Goal: Task Accomplishment & Management: Use online tool/utility

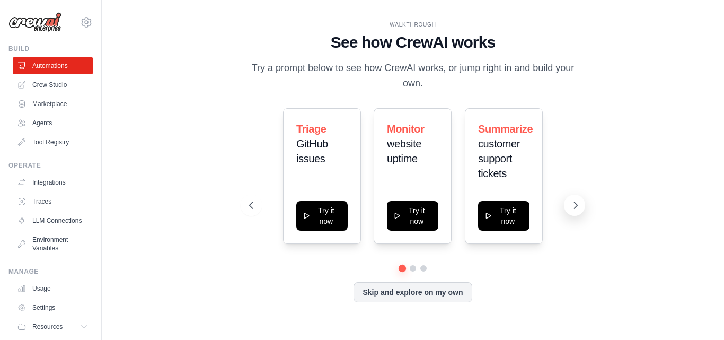
click at [575, 204] on icon at bounding box center [576, 205] width 11 height 11
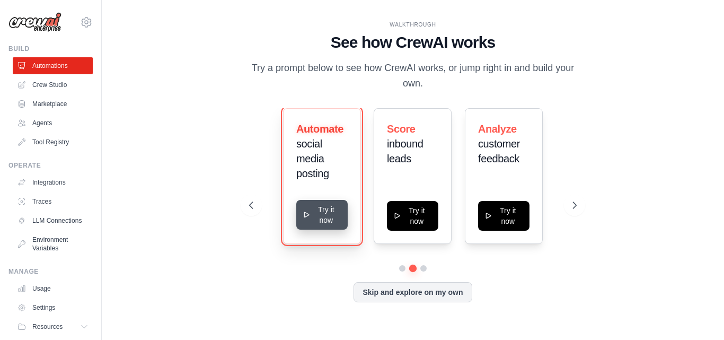
click at [322, 212] on button "Try it now" at bounding box center [321, 215] width 51 height 30
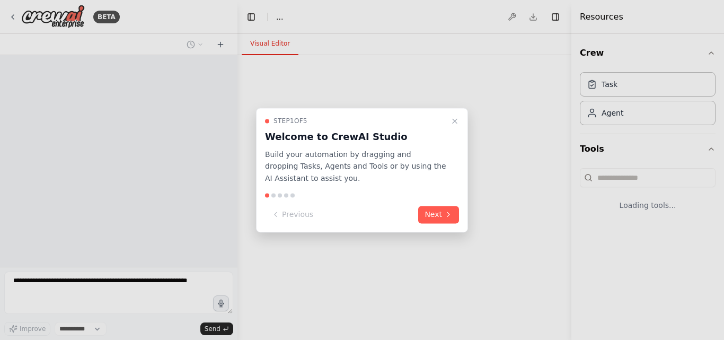
select select "****"
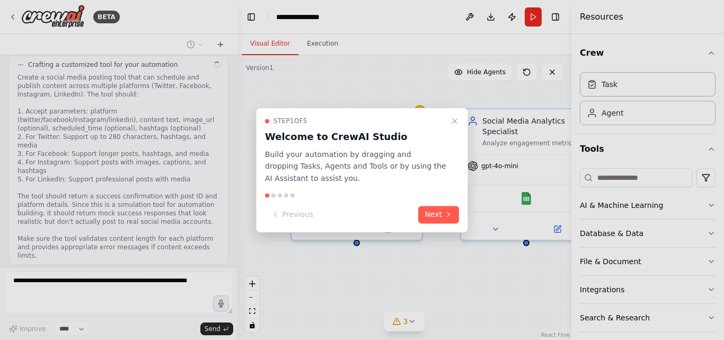
scroll to position [832, 0]
click at [434, 208] on button "Next" at bounding box center [438, 215] width 41 height 18
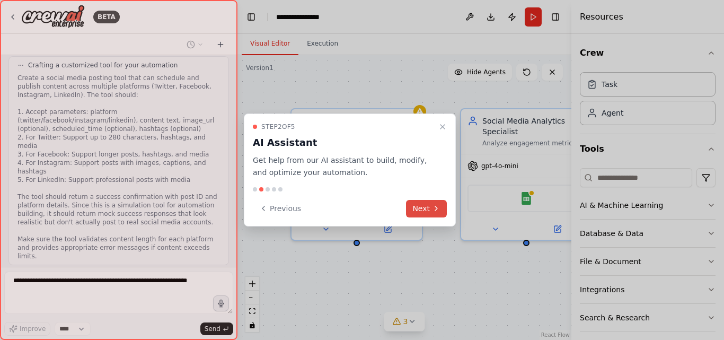
scroll to position [901, 0]
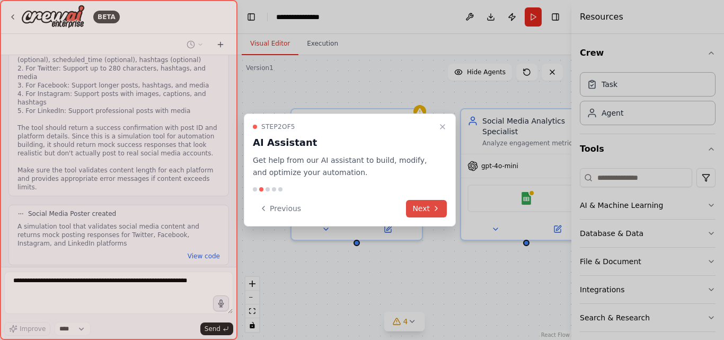
click at [434, 208] on icon at bounding box center [436, 208] width 8 height 8
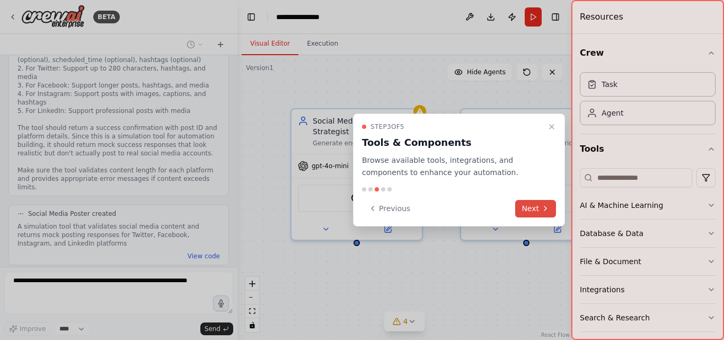
scroll to position [1143, 0]
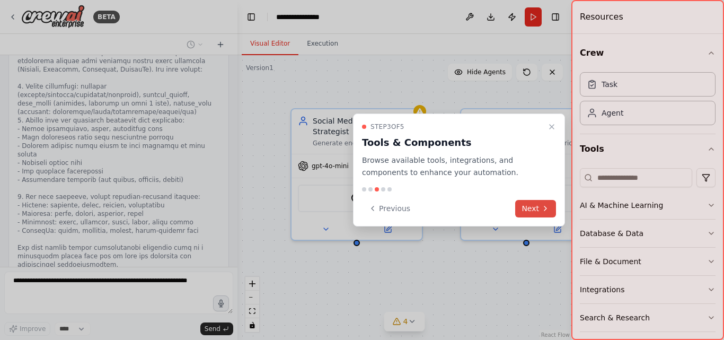
click at [537, 208] on button "Next" at bounding box center [536, 209] width 41 height 18
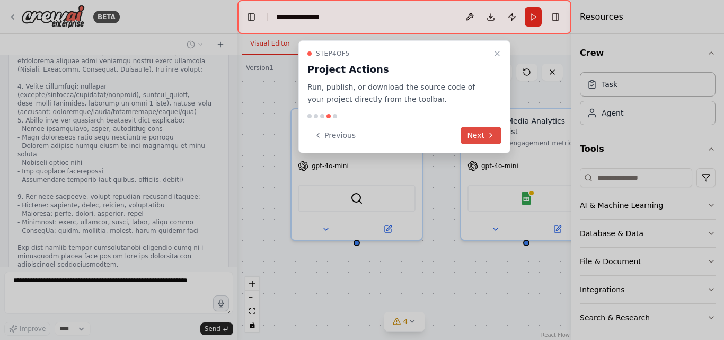
click at [480, 136] on button "Next" at bounding box center [481, 136] width 41 height 18
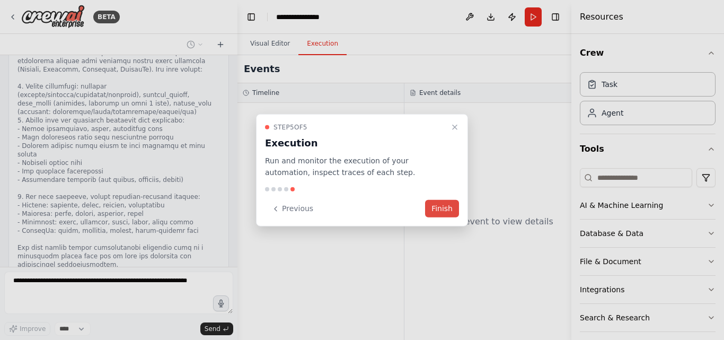
click at [448, 203] on button "Finish" at bounding box center [442, 209] width 34 height 18
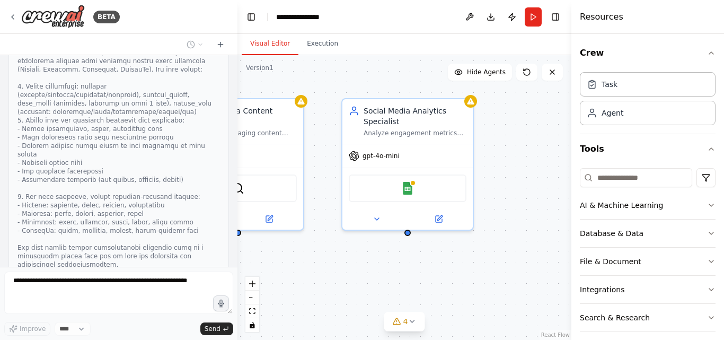
drag, startPoint x: 449, startPoint y: 214, endPoint x: 330, endPoint y: 204, distance: 119.2
click at [330, 204] on div "Social Media Content Strategist Generate engaging content ideas based on trendi…" at bounding box center [405, 197] width 334 height 285
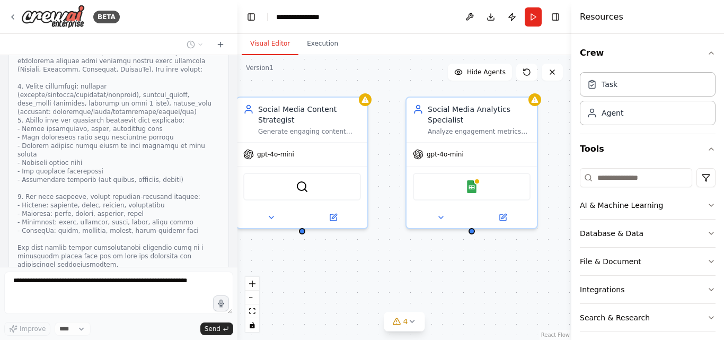
drag, startPoint x: 330, startPoint y: 204, endPoint x: 395, endPoint y: 203, distance: 64.2
click at [395, 203] on div "Social Media Content Strategist Generate engaging content ideas based on trendi…" at bounding box center [405, 197] width 334 height 285
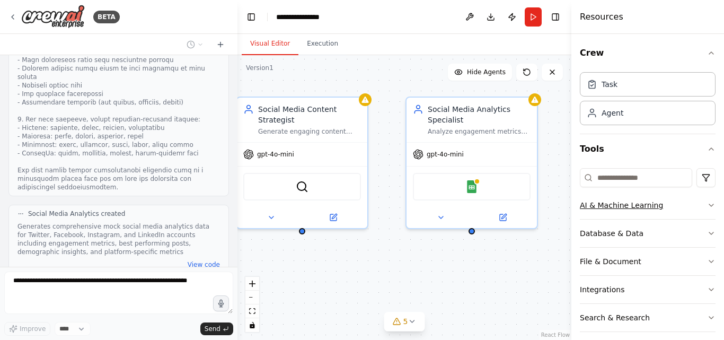
click at [707, 205] on icon "button" at bounding box center [711, 205] width 8 height 8
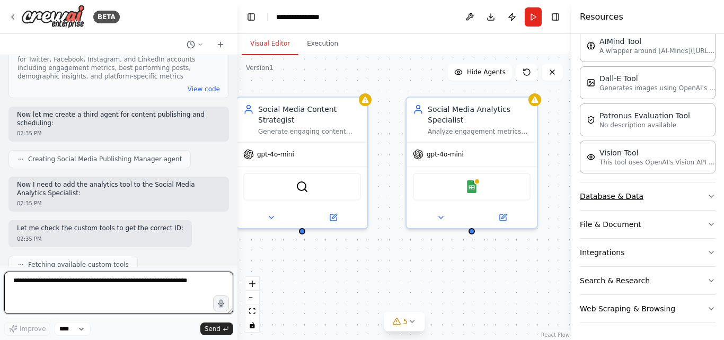
scroll to position [1404, 0]
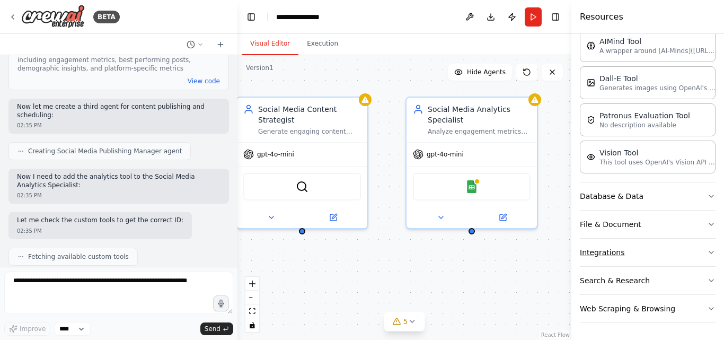
click at [671, 251] on button "Integrations" at bounding box center [648, 253] width 136 height 28
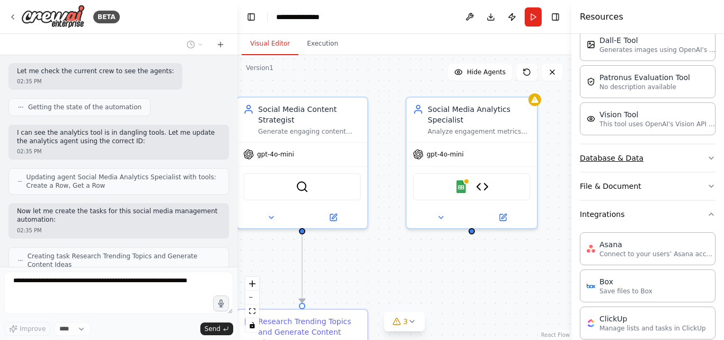
scroll to position [231, 0]
click at [667, 185] on button "File & Document" at bounding box center [648, 187] width 136 height 28
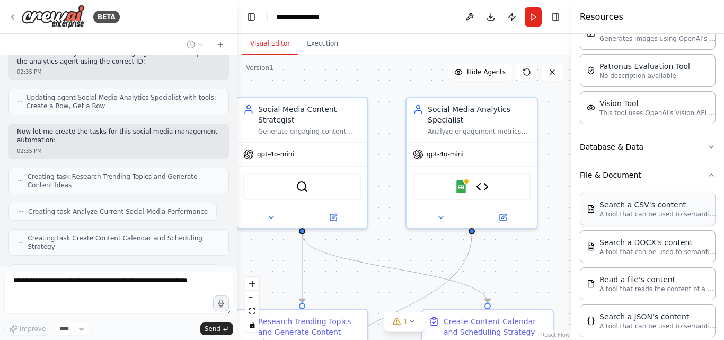
scroll to position [1793, 0]
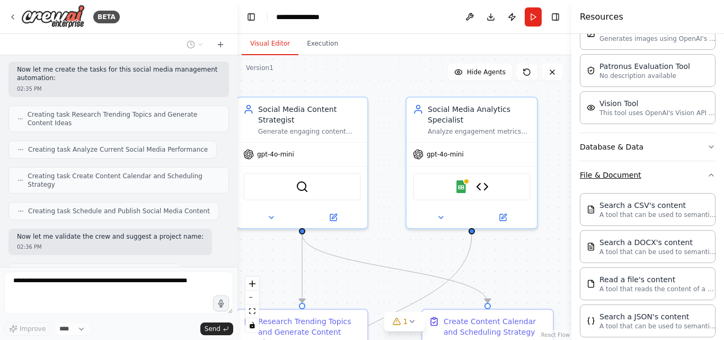
click at [640, 169] on button "File & Document" at bounding box center [648, 175] width 136 height 28
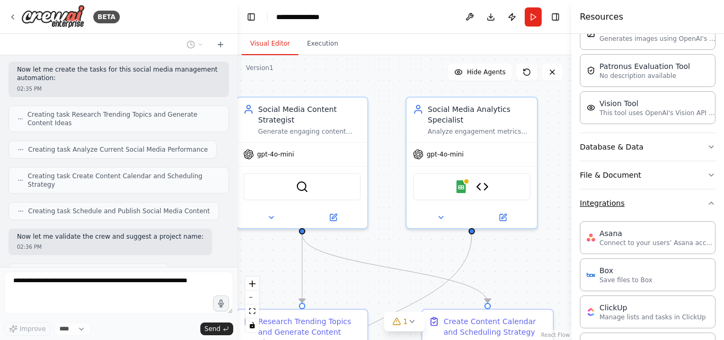
click at [654, 205] on button "Integrations" at bounding box center [648, 203] width 136 height 28
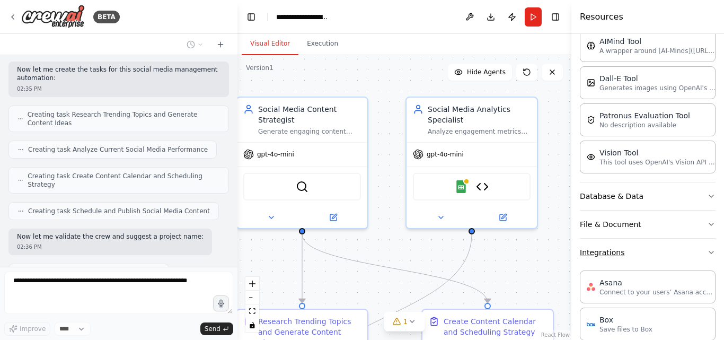
scroll to position [1819, 0]
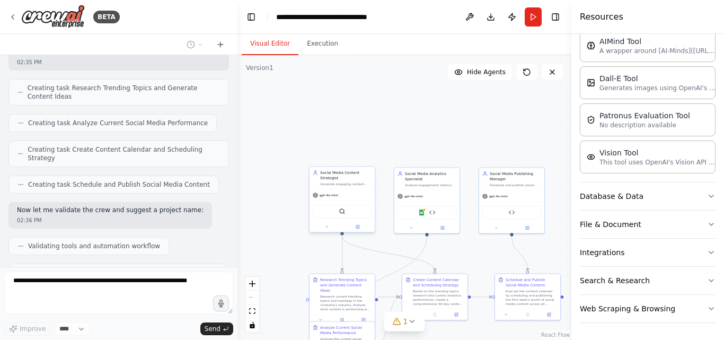
click at [343, 233] on div at bounding box center [342, 233] width 3 height 3
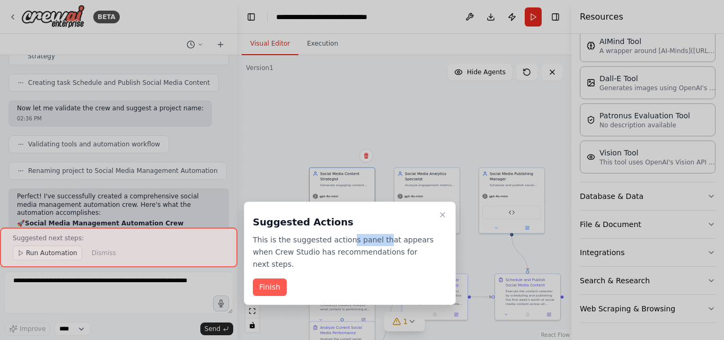
drag, startPoint x: 343, startPoint y: 233, endPoint x: 375, endPoint y: 233, distance: 32.9
click at [375, 233] on div "Suggested Actions This is the suggested actions panel that appears when Crew St…" at bounding box center [350, 240] width 194 height 59
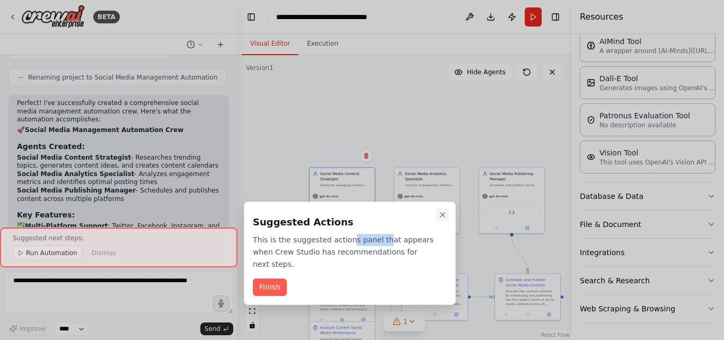
click at [442, 214] on icon "Close walkthrough" at bounding box center [443, 215] width 8 height 8
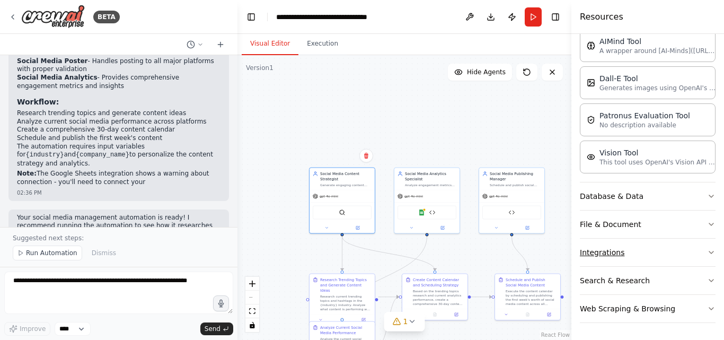
scroll to position [2273, 0]
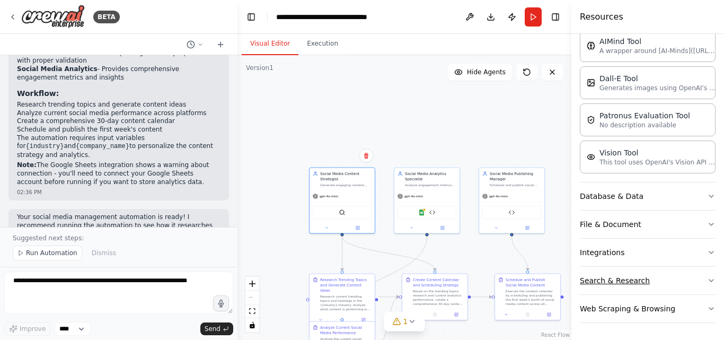
click at [652, 278] on button "Search & Research" at bounding box center [648, 281] width 136 height 28
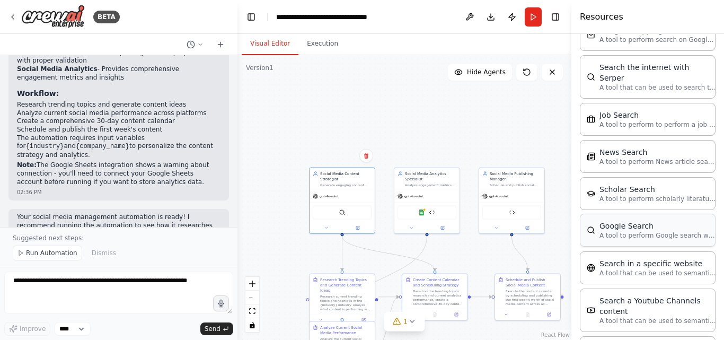
scroll to position [733, 0]
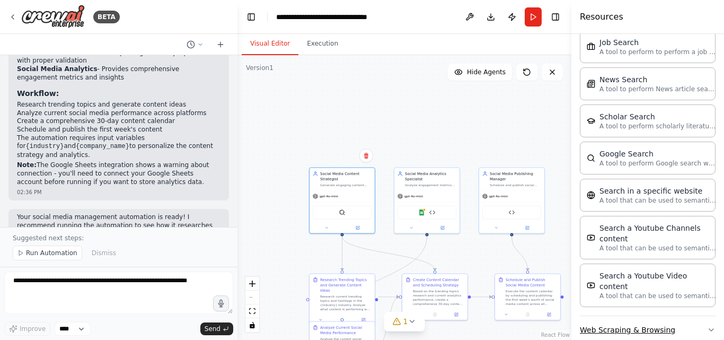
click at [679, 316] on button "Web Scraping & Browsing" at bounding box center [648, 330] width 136 height 28
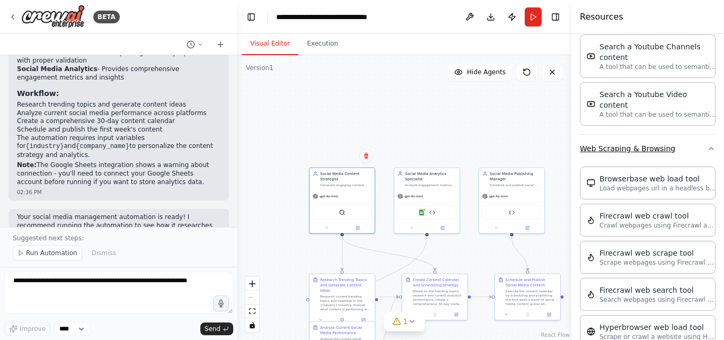
scroll to position [915, 0]
click at [327, 226] on icon at bounding box center [327, 226] width 2 height 1
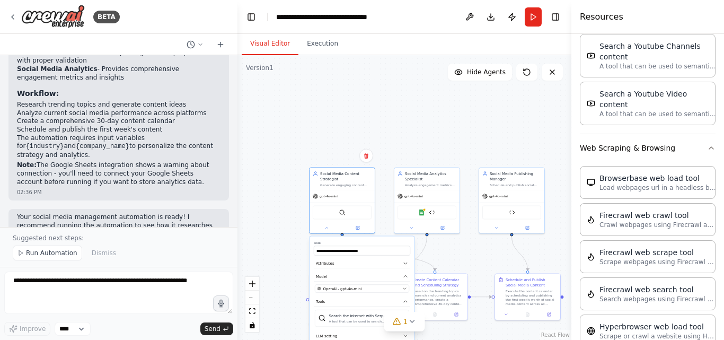
click at [392, 147] on div ".deletable-edge-delete-btn { width: 20px; height: 20px; border: 0px solid #ffff…" at bounding box center [405, 197] width 334 height 285
click at [335, 222] on div at bounding box center [342, 227] width 65 height 11
click at [408, 112] on div ".deletable-edge-delete-btn { width: 20px; height: 20px; border: 0px solid #ffff…" at bounding box center [405, 197] width 334 height 285
click at [294, 248] on div ".deletable-edge-delete-btn { width: 20px; height: 20px; border: 0px solid #ffff…" at bounding box center [405, 197] width 334 height 285
click at [327, 229] on button at bounding box center [327, 227] width 30 height 6
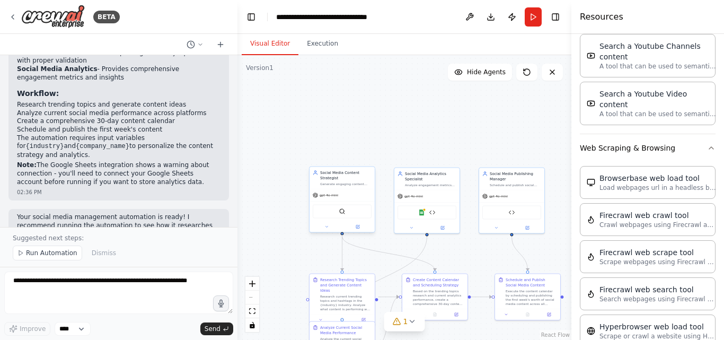
click at [342, 234] on div at bounding box center [342, 233] width 3 height 3
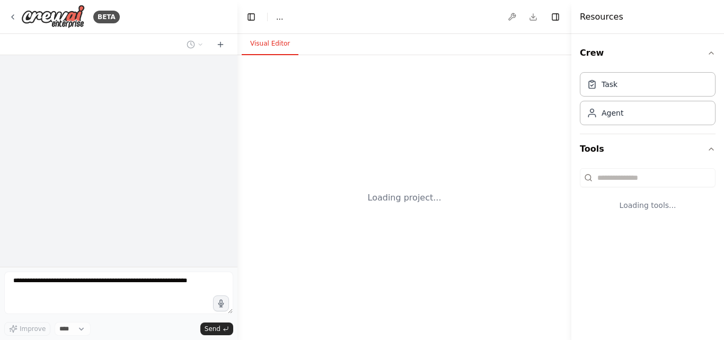
click at [451, 118] on div "Loading project..." at bounding box center [405, 197] width 334 height 285
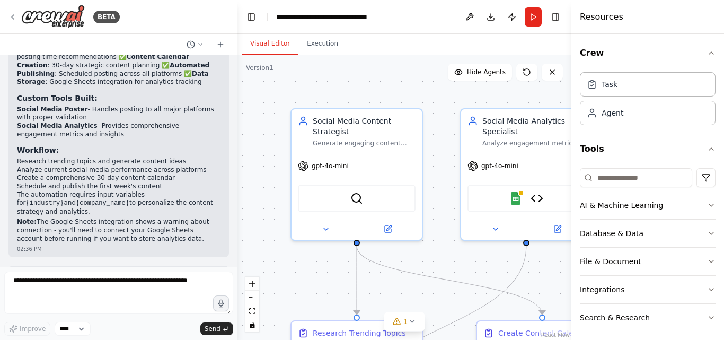
scroll to position [2233, 0]
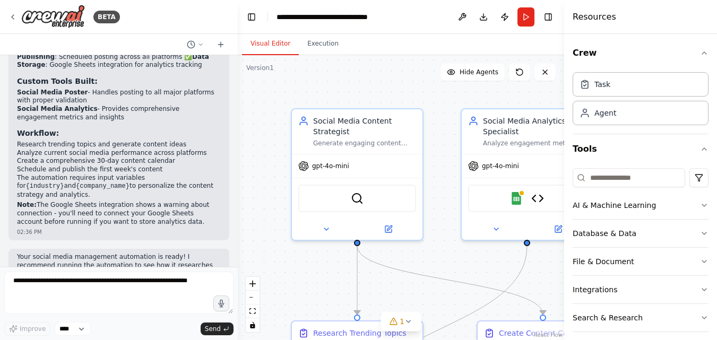
drag, startPoint x: 352, startPoint y: 90, endPoint x: 346, endPoint y: 80, distance: 11.9
click at [346, 80] on div ".deletable-edge-delete-btn { width: 20px; height: 20px; border: 0px solid #ffff…" at bounding box center [401, 197] width 326 height 285
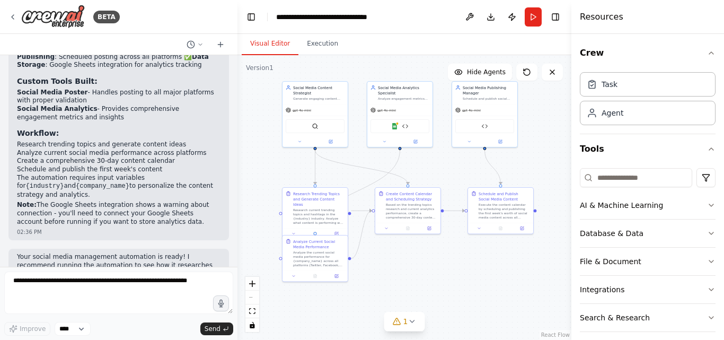
drag, startPoint x: 432, startPoint y: 132, endPoint x: 359, endPoint y: 108, distance: 77.5
click at [359, 108] on div ".deletable-edge-delete-btn { width: 20px; height: 20px; border: 0px solid #ffff…" at bounding box center [405, 197] width 334 height 285
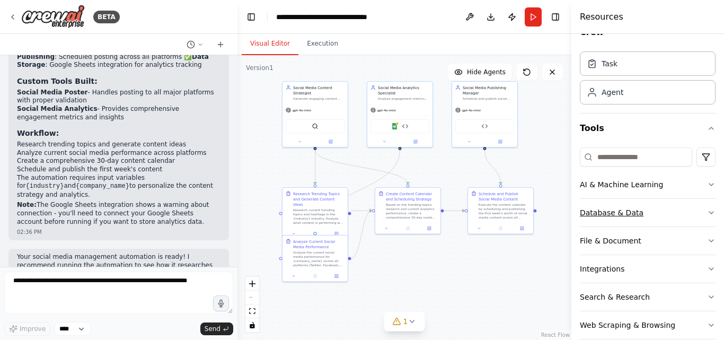
scroll to position [37, 0]
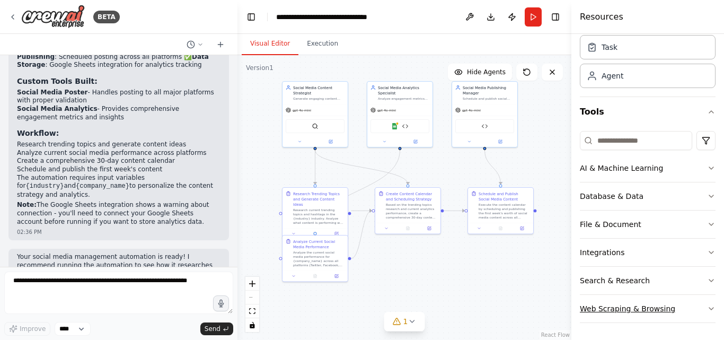
click at [707, 312] on icon "button" at bounding box center [711, 308] width 8 height 8
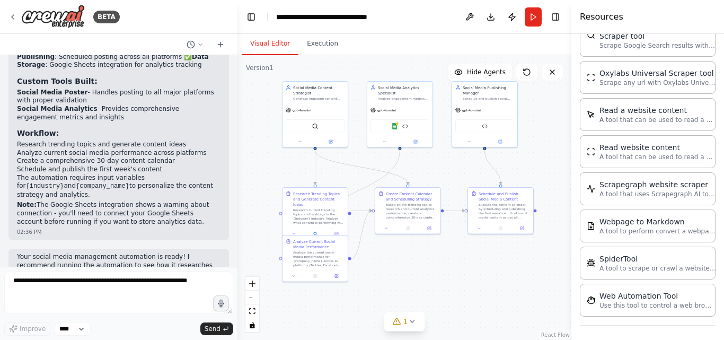
scroll to position [634, 0]
